Goal: Information Seeking & Learning: Learn about a topic

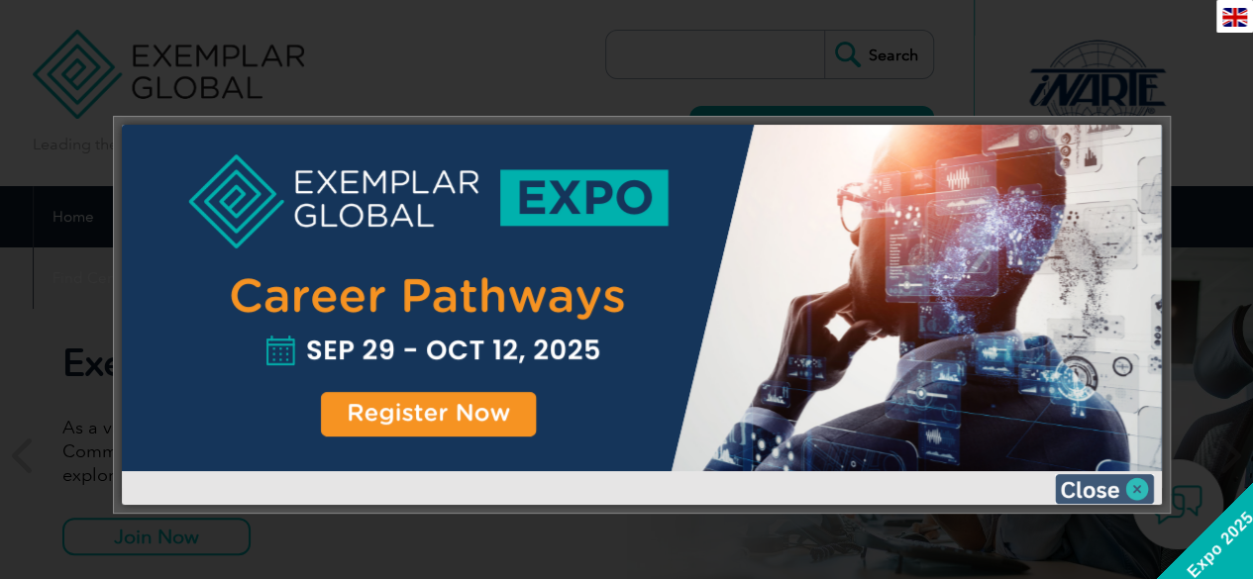
click at [1099, 480] on img at bounding box center [1104, 489] width 99 height 30
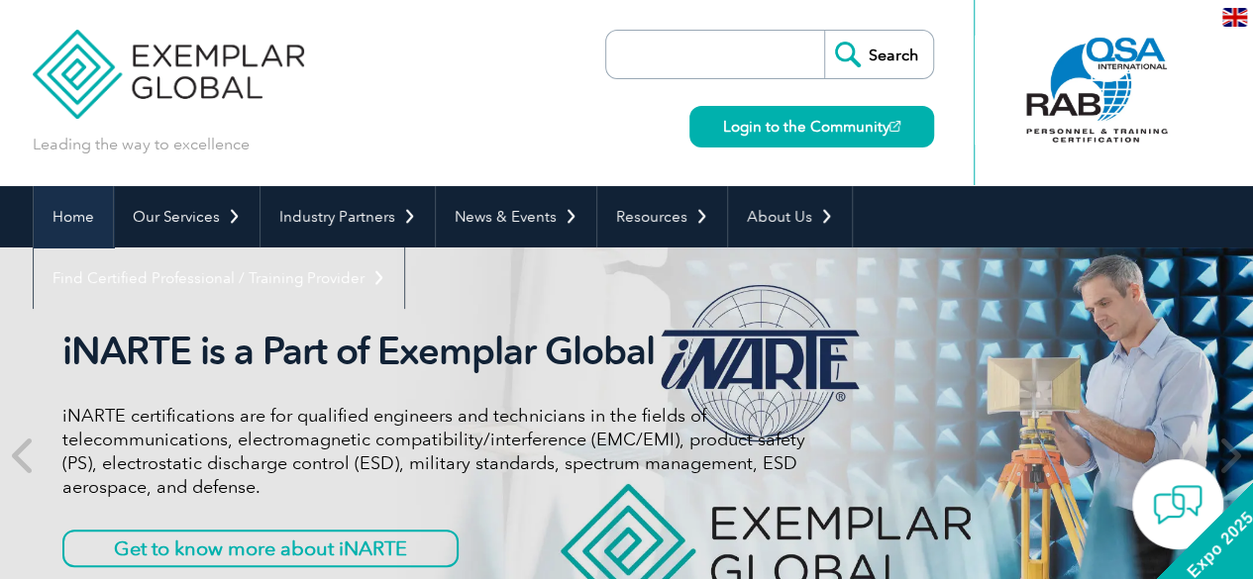
click at [73, 218] on link "Home" at bounding box center [73, 216] width 79 height 61
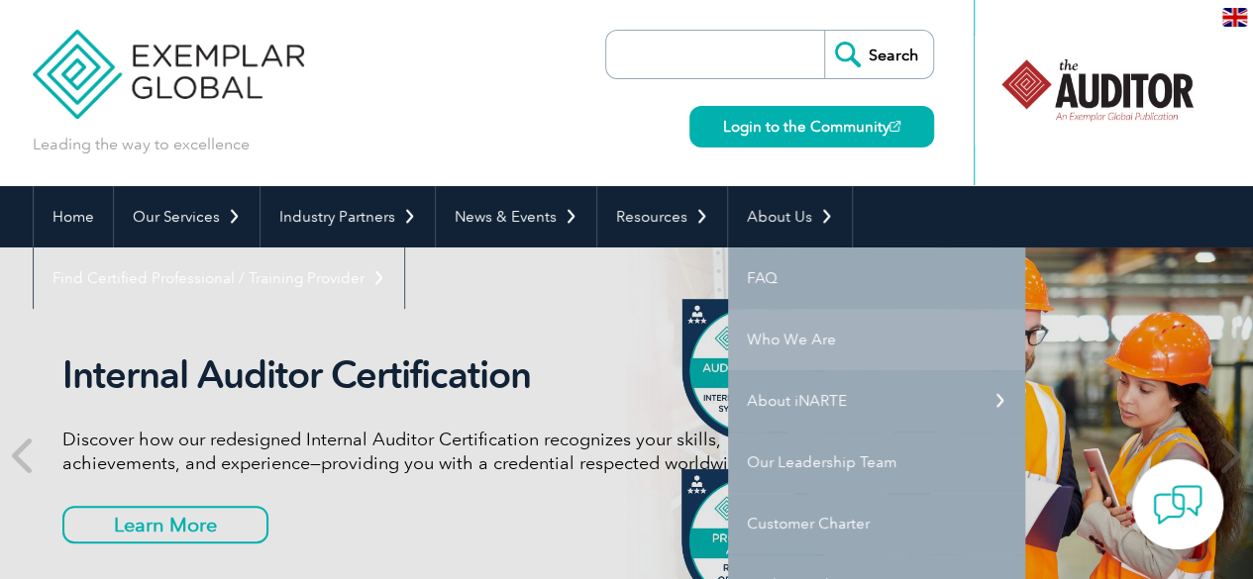
click at [798, 347] on link "Who We Are" at bounding box center [876, 339] width 297 height 61
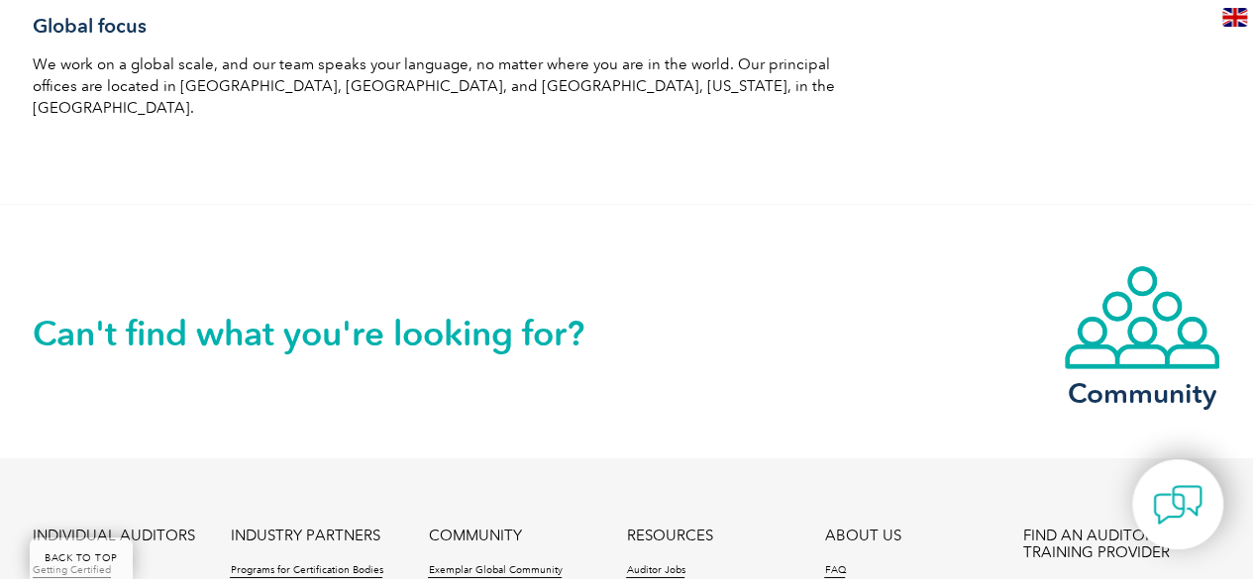
scroll to position [3268, 0]
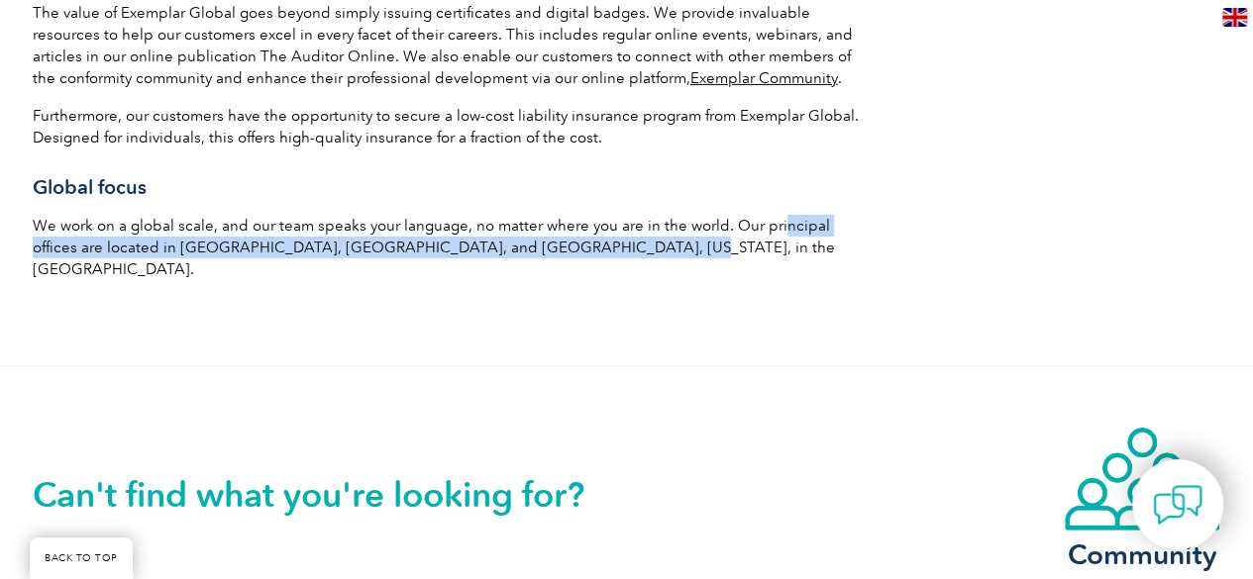
drag, startPoint x: 772, startPoint y: 204, endPoint x: 555, endPoint y: 228, distance: 218.1
click at [555, 228] on p "We work on a global scale, and our team speaks your language, no matter where y…" at bounding box center [449, 247] width 832 height 65
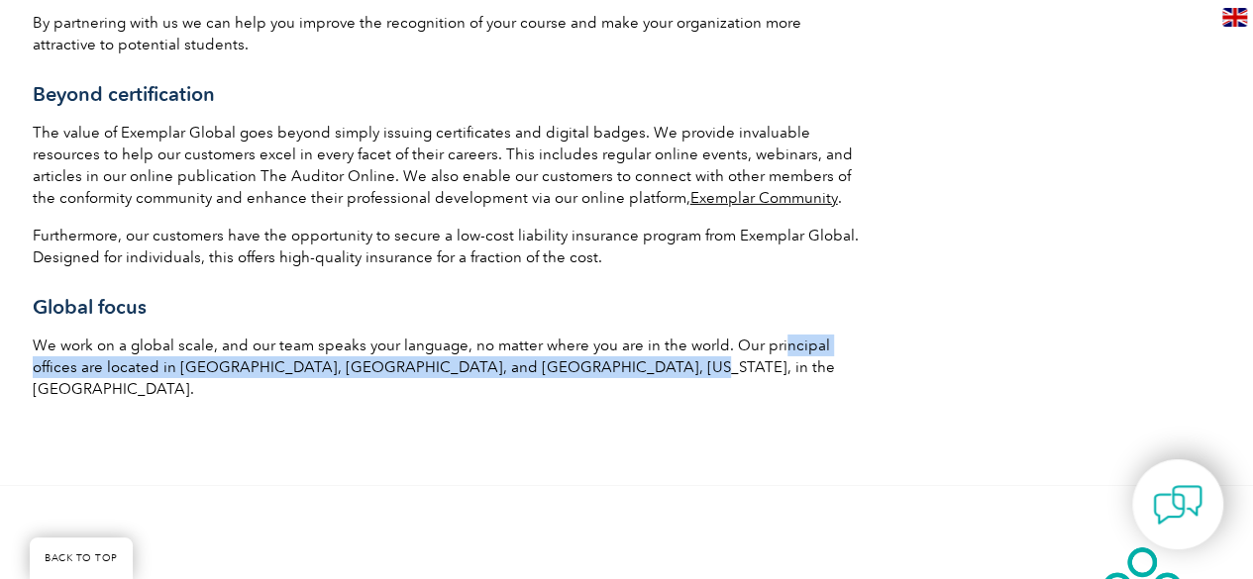
scroll to position [3070, 0]
